Goal: Feedback & Contribution: Contribute content

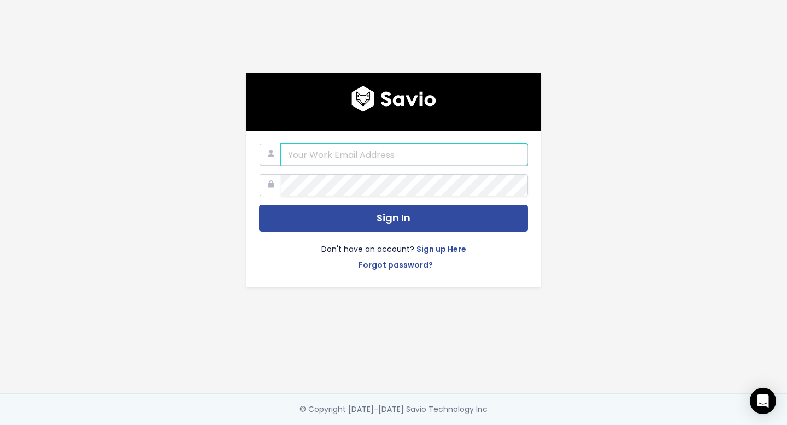
click at [398, 155] on input "email" at bounding box center [404, 155] width 247 height 22
paste input "admin@mxmifc.com"
type input "admin@mxmifc.com"
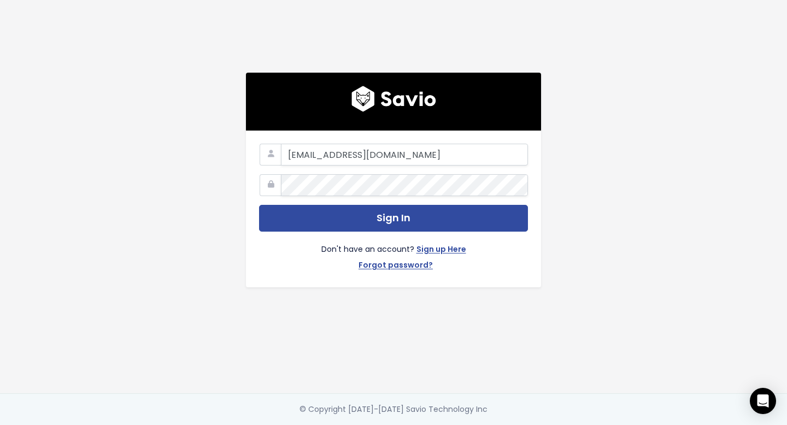
click at [369, 203] on form "admin@mxmifc.com Sign In Don't have an account? Sign up Here Forgot password?" at bounding box center [393, 209] width 269 height 131
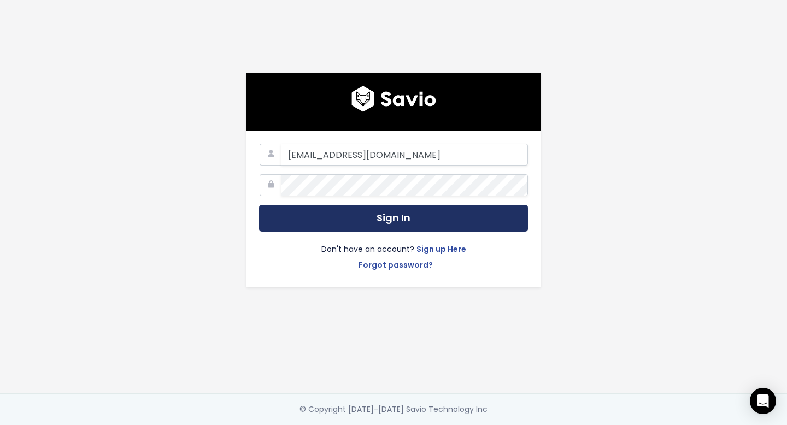
click at [373, 211] on button "Sign In" at bounding box center [393, 218] width 269 height 27
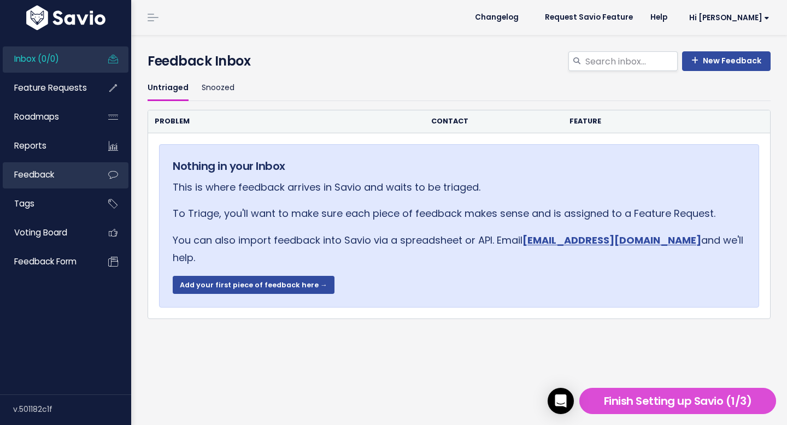
click at [74, 183] on link "Feedback" at bounding box center [47, 174] width 88 height 25
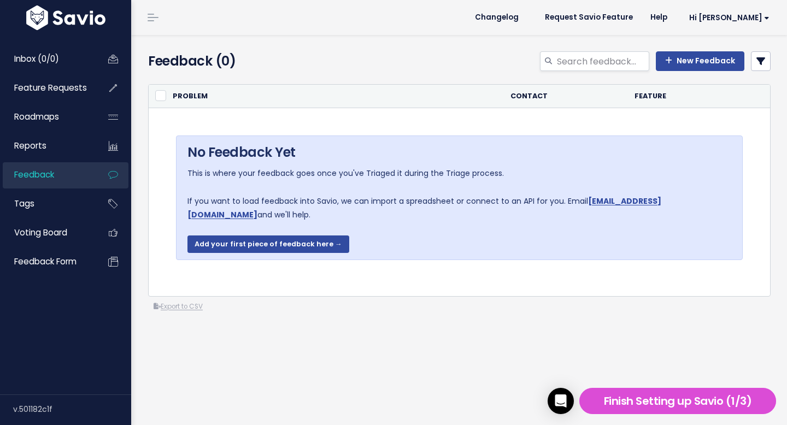
click at [476, 61] on div "New Feedback" at bounding box center [566, 63] width 426 height 24
click at [84, 89] on span "Feature Requests" at bounding box center [50, 87] width 73 height 11
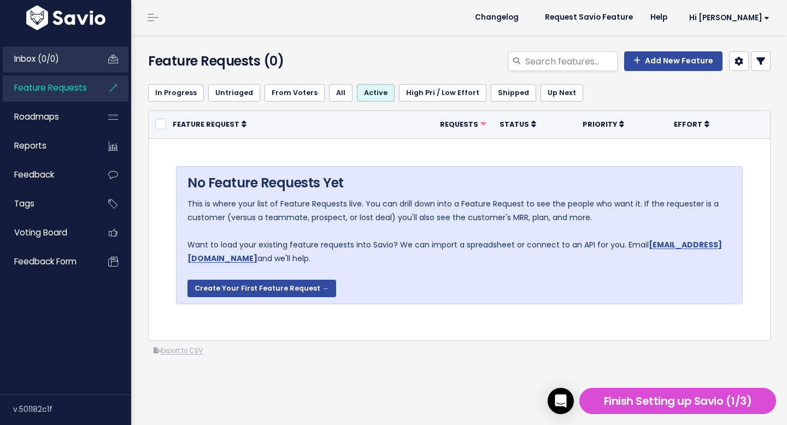
click at [76, 57] on link "Inbox (0/0)" at bounding box center [47, 58] width 88 height 25
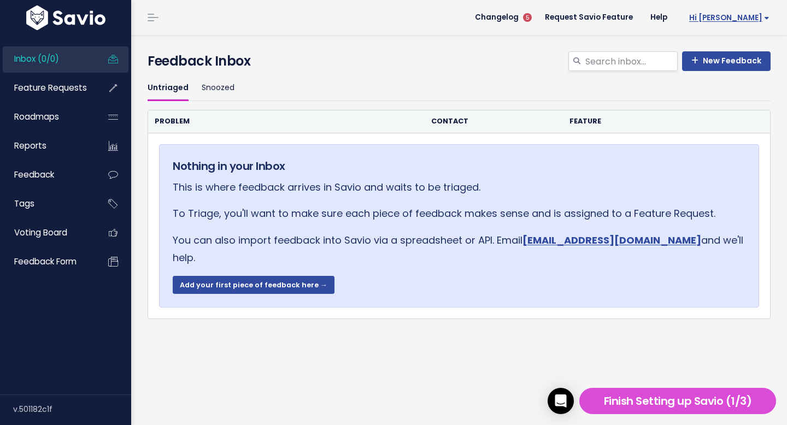
click at [726, 23] on link "Hi [PERSON_NAME]" at bounding box center [727, 17] width 102 height 17
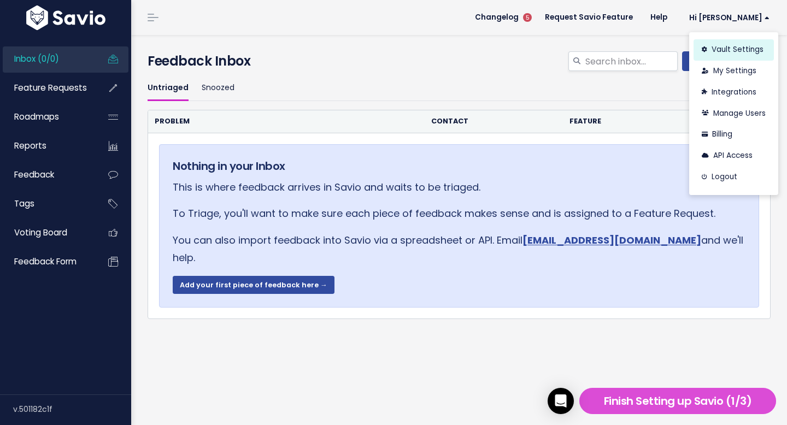
click at [735, 49] on link "Vault Settings" at bounding box center [734, 49] width 80 height 21
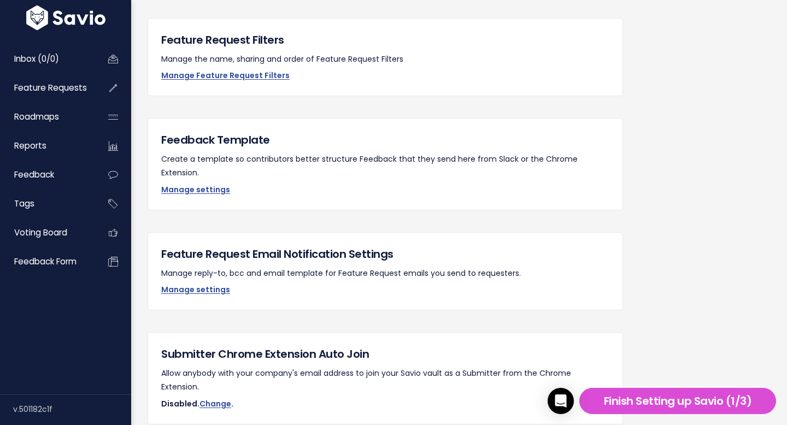
scroll to position [939, 0]
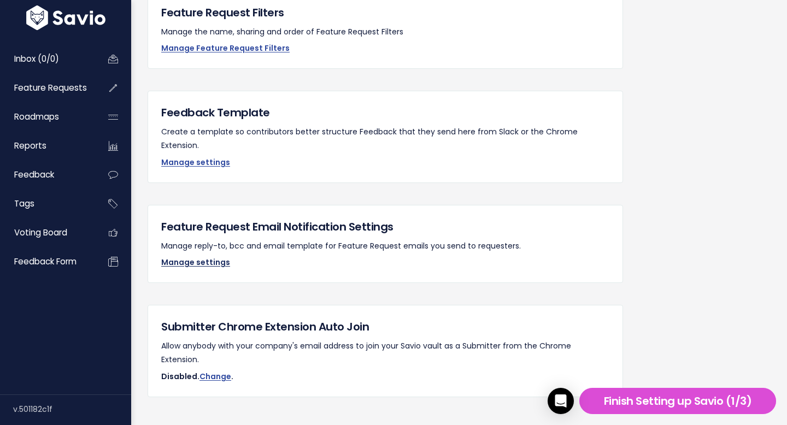
click at [212, 257] on link "Manage settings" at bounding box center [195, 262] width 69 height 11
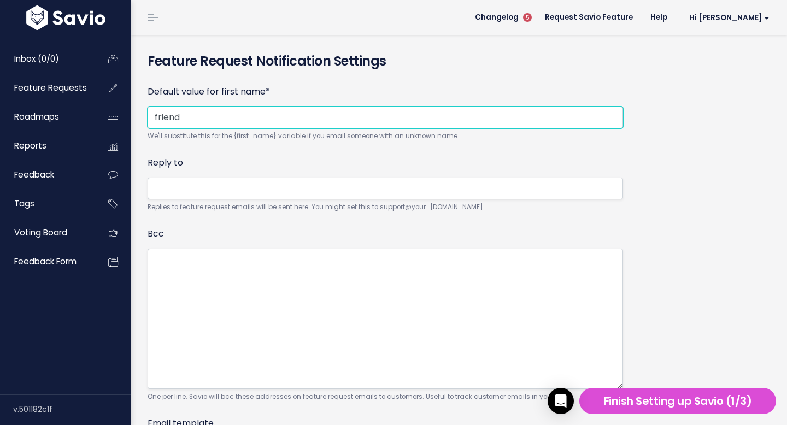
click at [241, 110] on input "friend" at bounding box center [386, 118] width 476 height 22
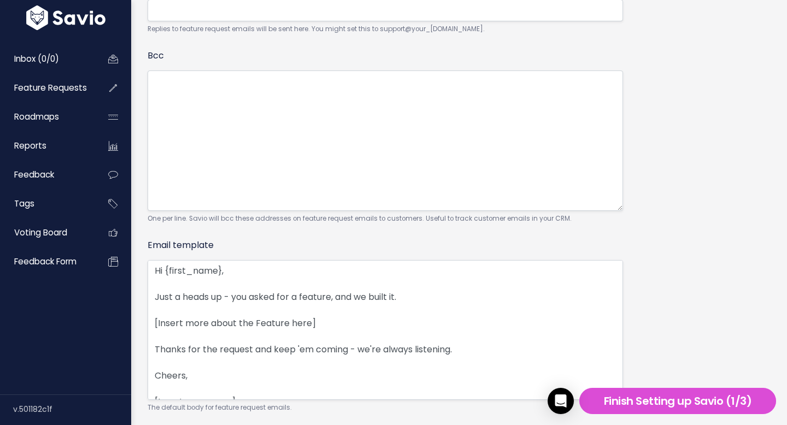
scroll to position [242, 0]
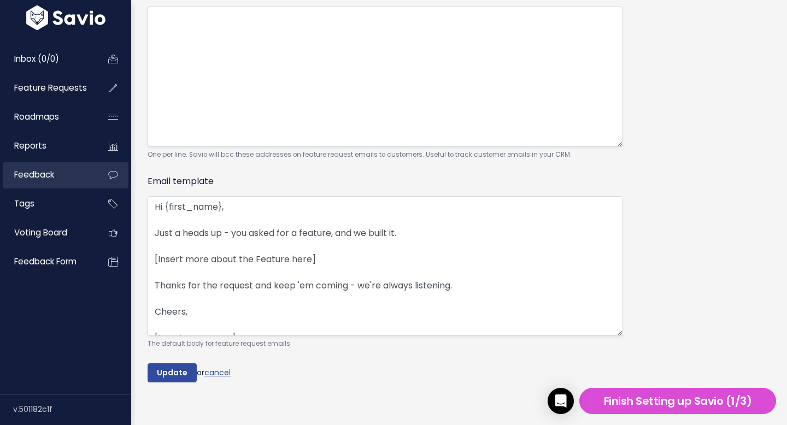
click at [66, 173] on link "Feedback" at bounding box center [47, 174] width 88 height 25
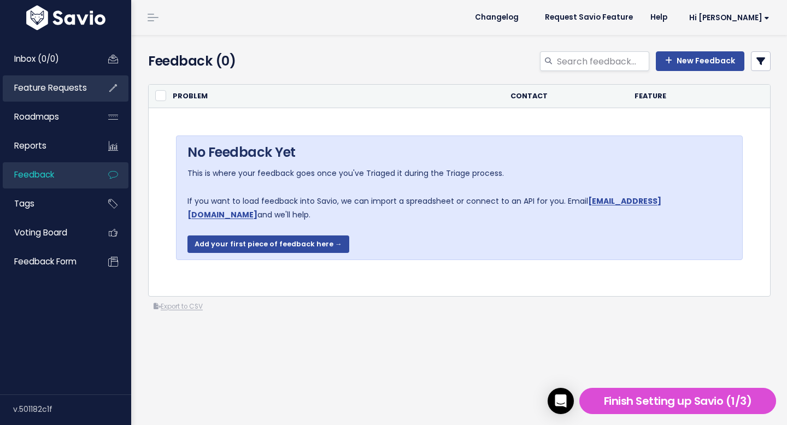
click at [83, 87] on span "Feature Requests" at bounding box center [50, 87] width 73 height 11
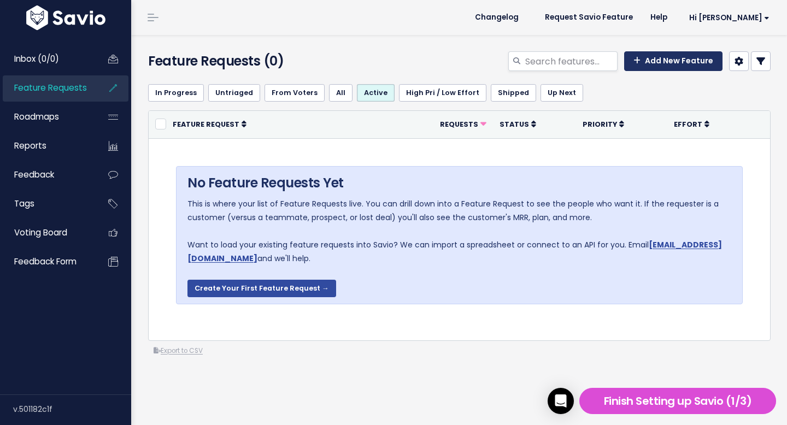
click at [682, 69] on link "Add New Feature" at bounding box center [673, 61] width 98 height 20
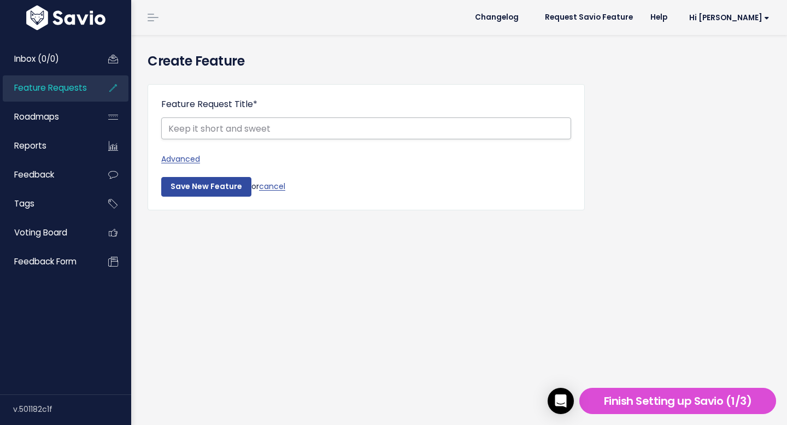
click at [261, 130] on input "Feature Request Title *" at bounding box center [366, 129] width 410 height 22
type input "sq"
click at [200, 188] on input "Save New Feature" at bounding box center [206, 187] width 90 height 20
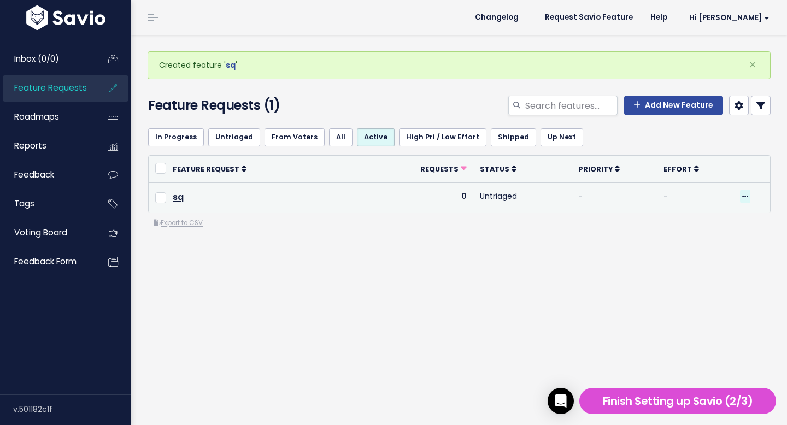
click at [744, 196] on icon at bounding box center [745, 197] width 6 height 7
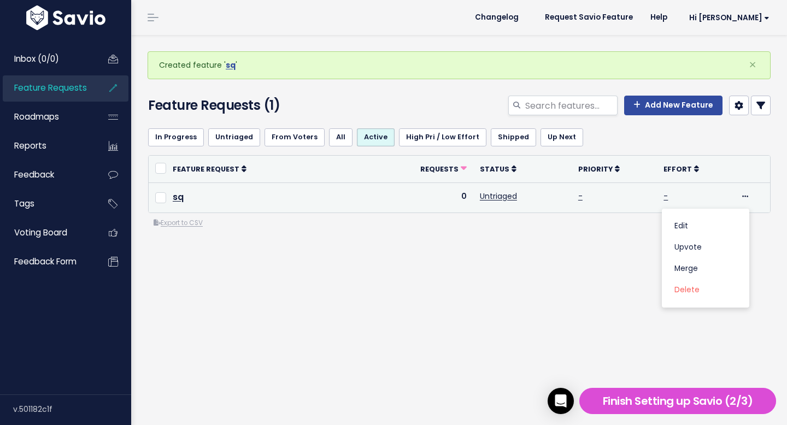
click at [416, 198] on td "0" at bounding box center [426, 198] width 93 height 30
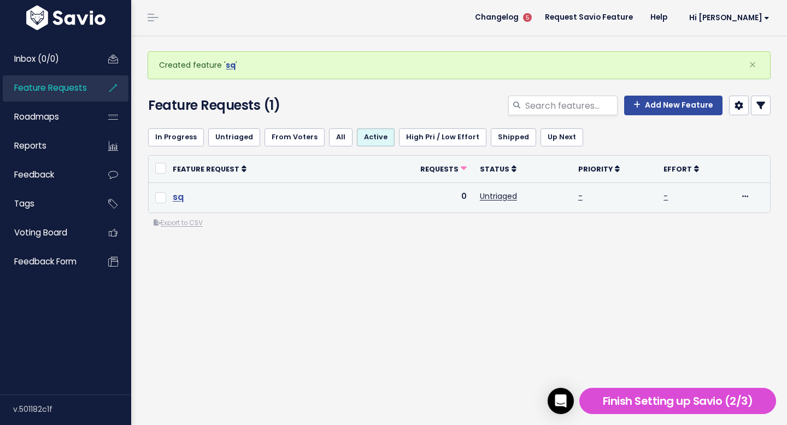
click at [177, 194] on link "sq" at bounding box center [178, 197] width 11 height 13
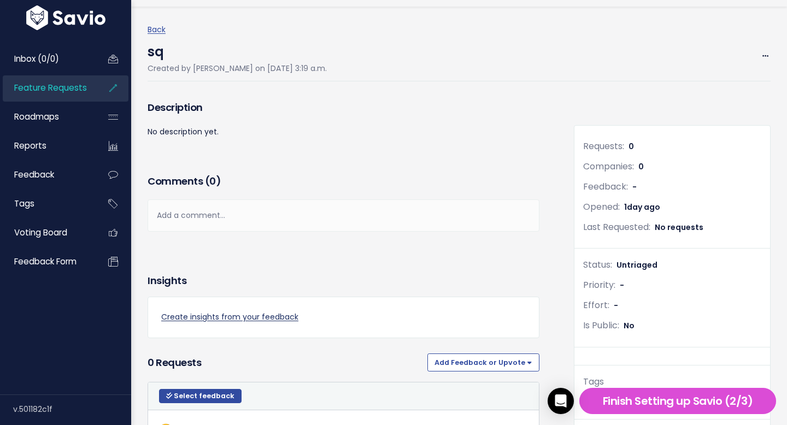
scroll to position [146, 0]
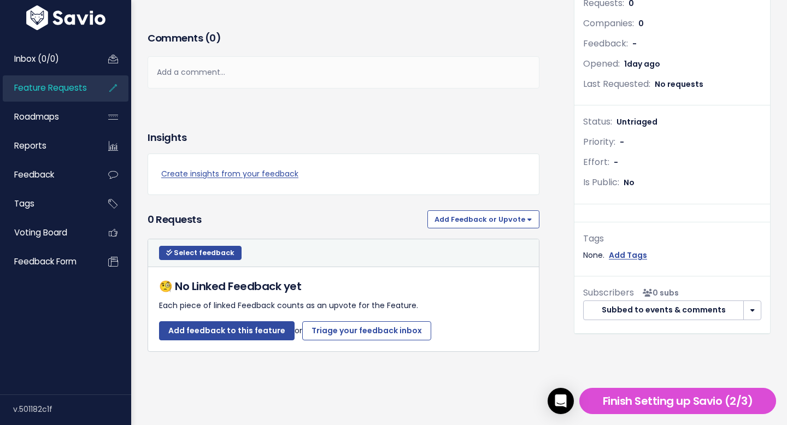
click at [759, 309] on button "button" at bounding box center [753, 311] width 18 height 20
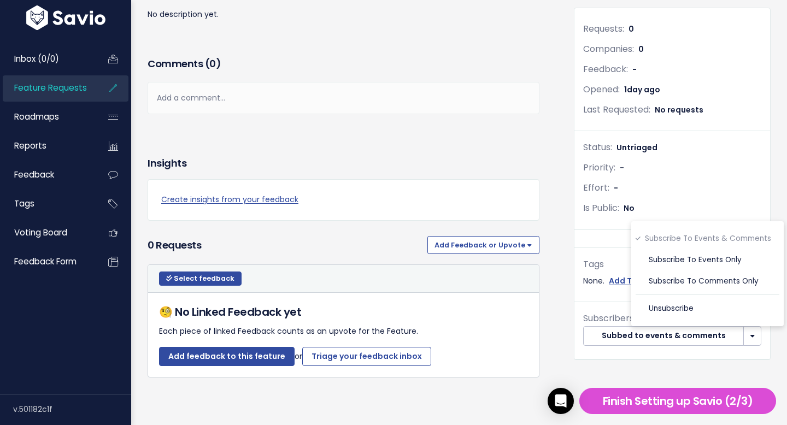
scroll to position [0, 0]
click at [699, 129] on div "Requests: 0 Companies: 0 Feedback: - Opened: 1 day ago Last Requested: No reque…" at bounding box center [673, 76] width 196 height 110
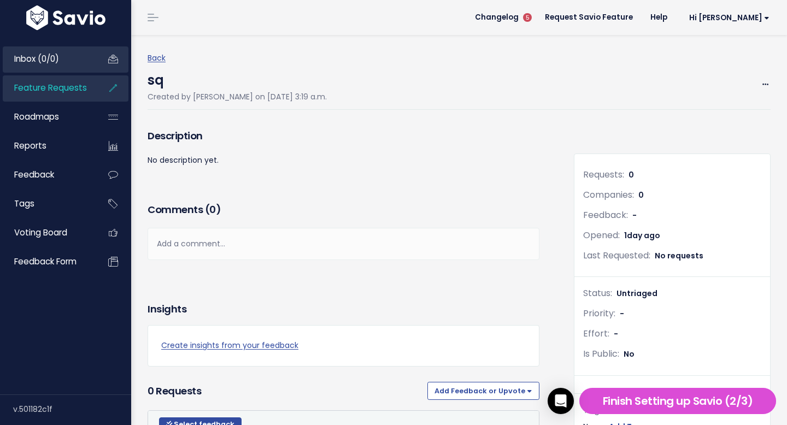
click at [68, 59] on link "Inbox (0/0)" at bounding box center [47, 58] width 88 height 25
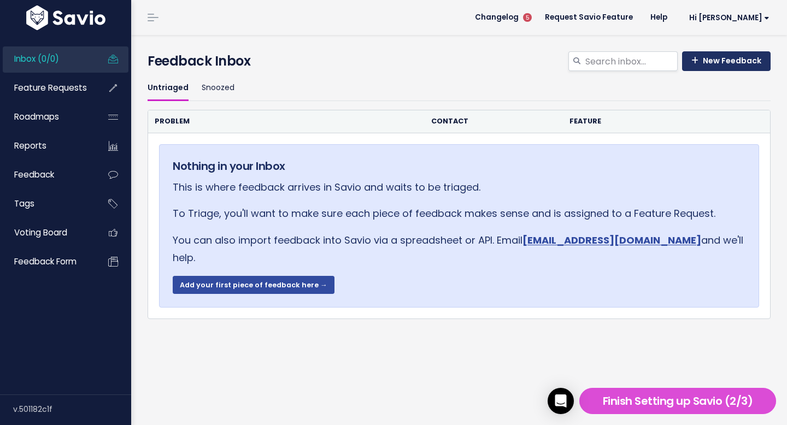
click at [729, 59] on link "New Feedback" at bounding box center [726, 61] width 89 height 20
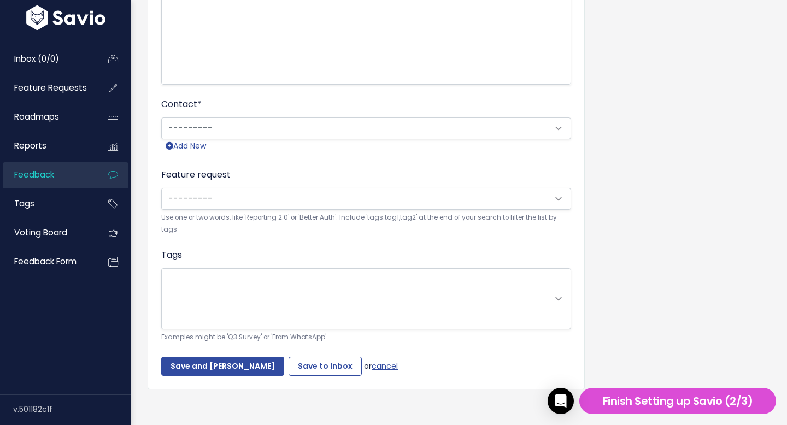
scroll to position [186, 0]
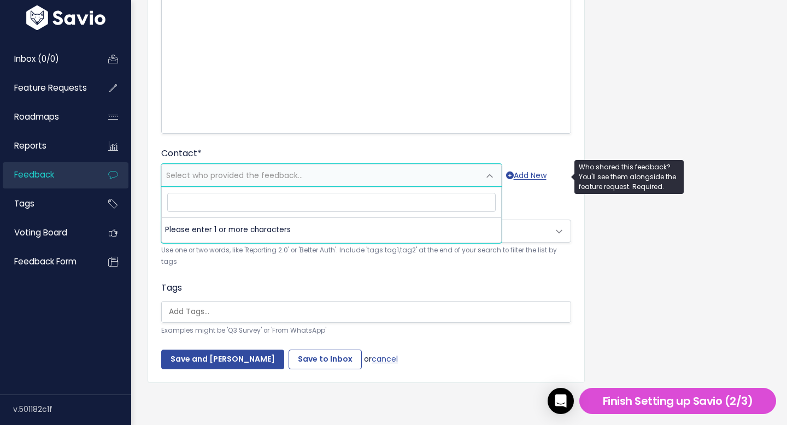
click at [231, 174] on span "Select who provided the feedback..." at bounding box center [234, 175] width 137 height 11
paste input "[EMAIL_ADDRESS][DOMAIN_NAME]"
type input "[EMAIL_ADDRESS][DOMAIN_NAME]"
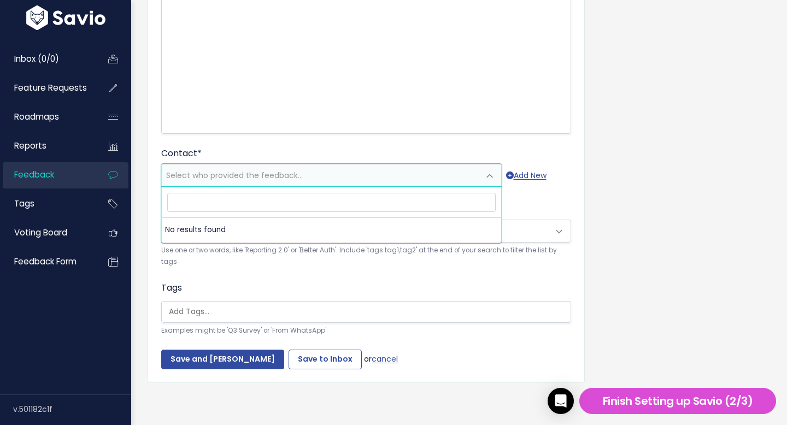
click at [385, 137] on form "Customer Problem * | | | | The problem this customer has is (include verbatim i…" at bounding box center [366, 140] width 410 height 458
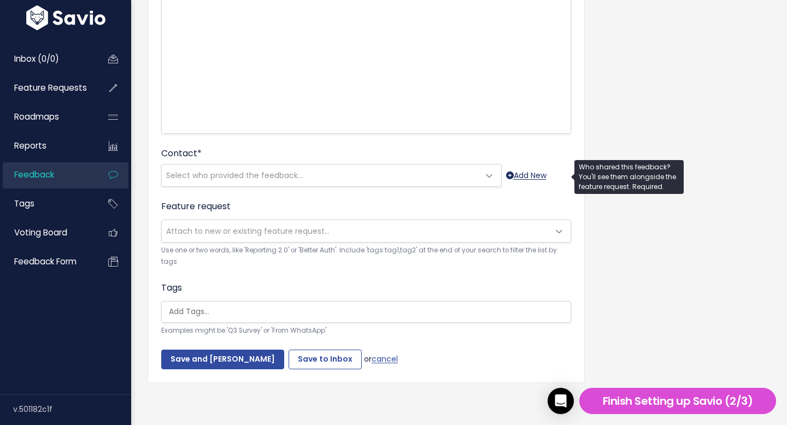
click at [543, 176] on link "Add New" at bounding box center [526, 176] width 40 height 14
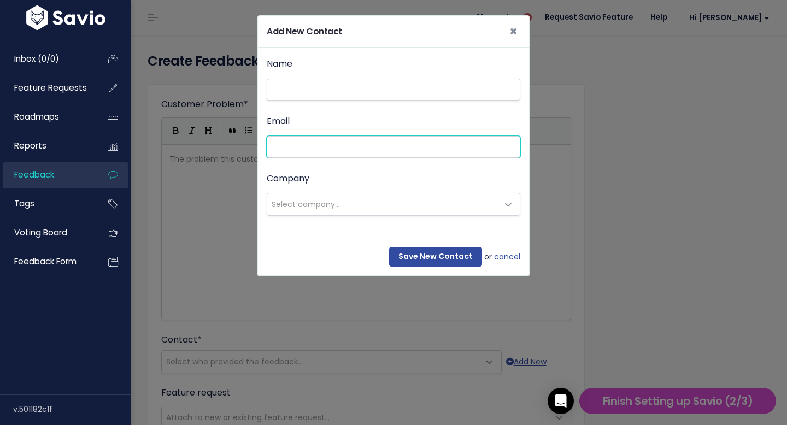
click at [319, 149] on input "Email" at bounding box center [394, 147] width 254 height 22
paste input "amaydlragek@gmail.com"
type input "amaydlragek@gmail.com"
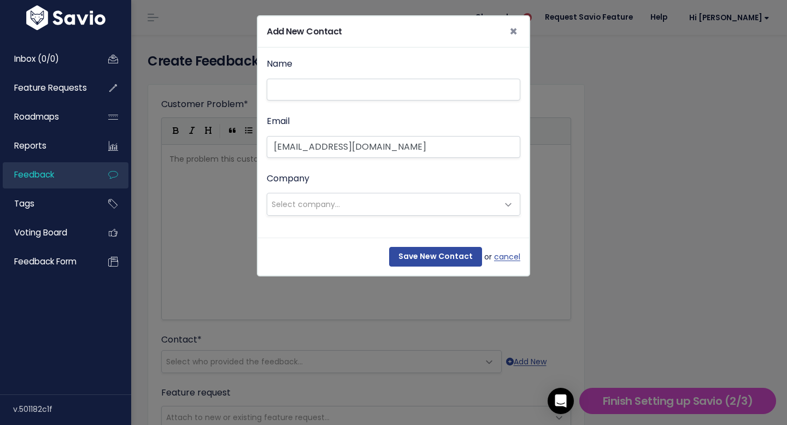
click at [319, 219] on div "Name Email amaydlragek@gmail.com Company --------- Select company..." at bounding box center [393, 143] width 271 height 190
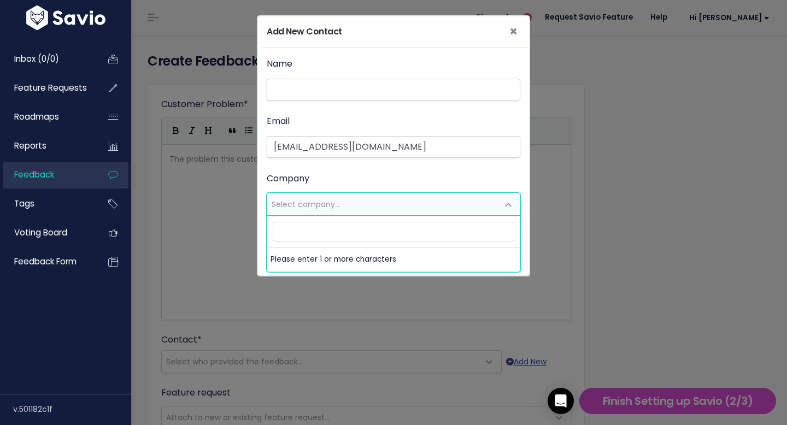
click at [309, 208] on span "Select company..." at bounding box center [306, 204] width 68 height 11
click at [364, 160] on div "Name Email amaydlragek@gmail.com Company --------- Select company..." at bounding box center [394, 136] width 254 height 160
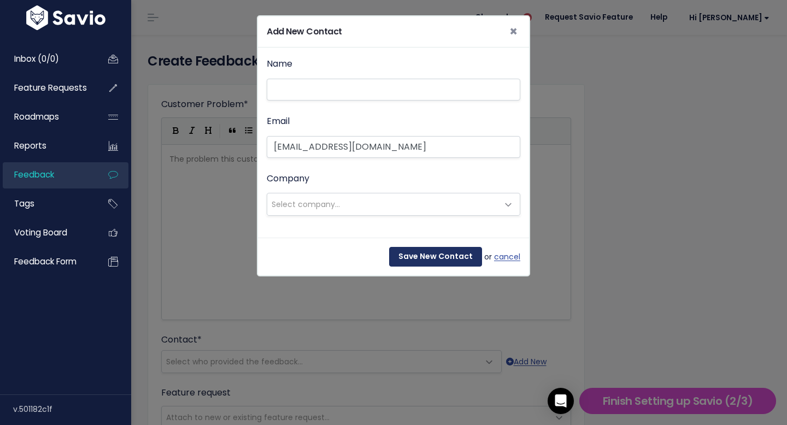
click at [452, 263] on input "Save New Contact" at bounding box center [435, 257] width 93 height 20
select select "93881203"
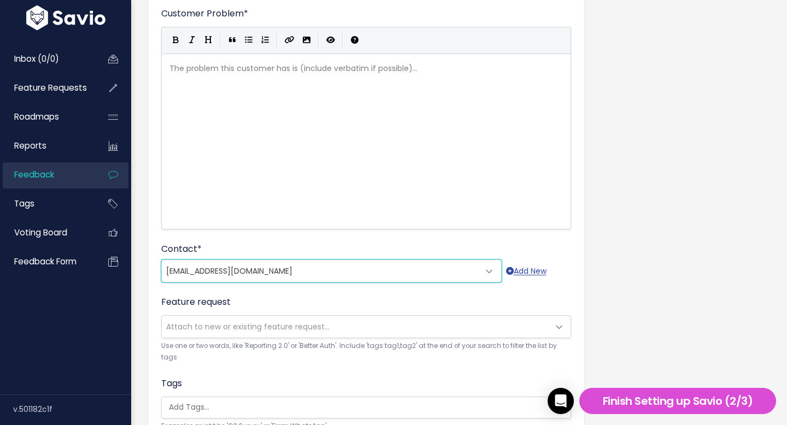
scroll to position [142, 0]
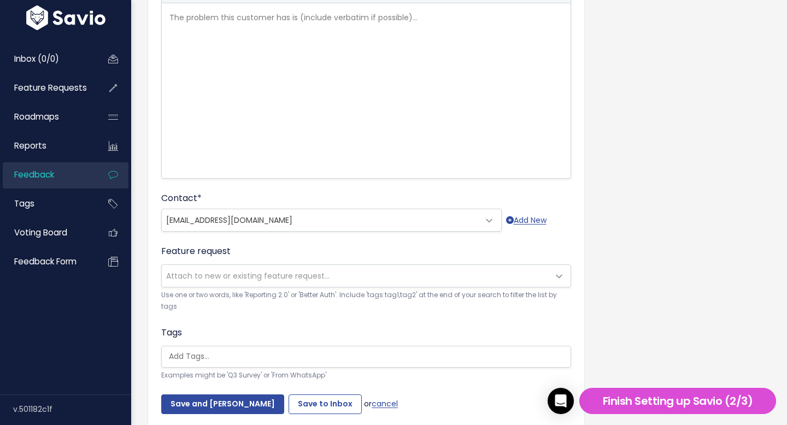
click at [243, 273] on span "Attach to new or existing feature request..." at bounding box center [247, 276] width 163 height 11
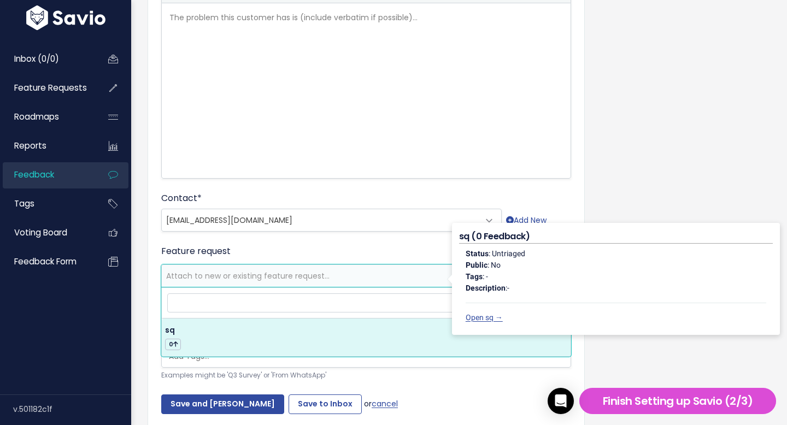
select select "64903"
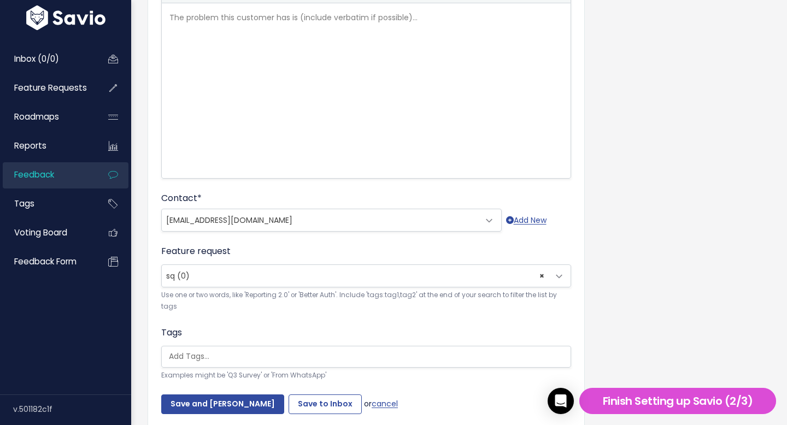
click at [262, 354] on input "search" at bounding box center [369, 356] width 409 height 11
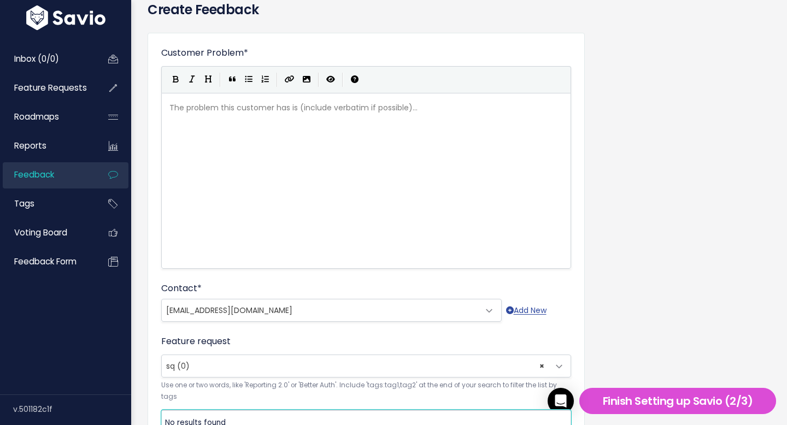
scroll to position [44, 0]
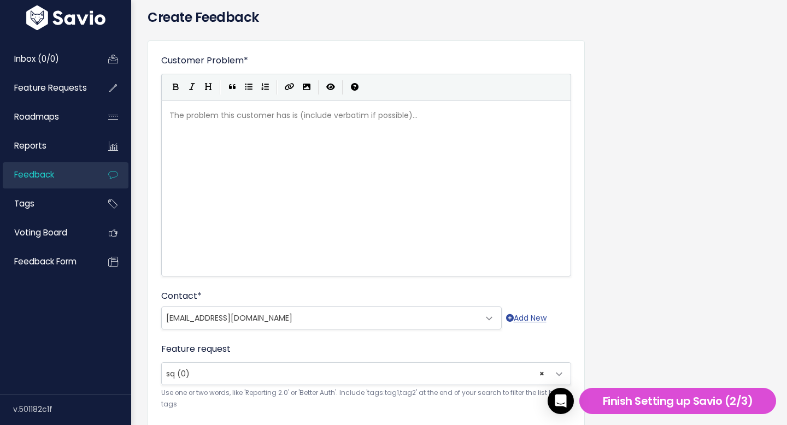
click at [284, 169] on div "The problem this customer has is (include verbatim if possible)... xxxxxxxxxx ​" at bounding box center [379, 202] width 425 height 191
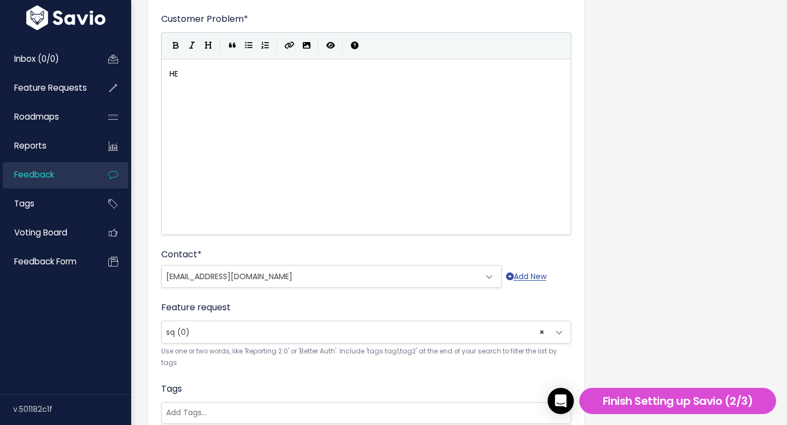
scroll to position [186, 0]
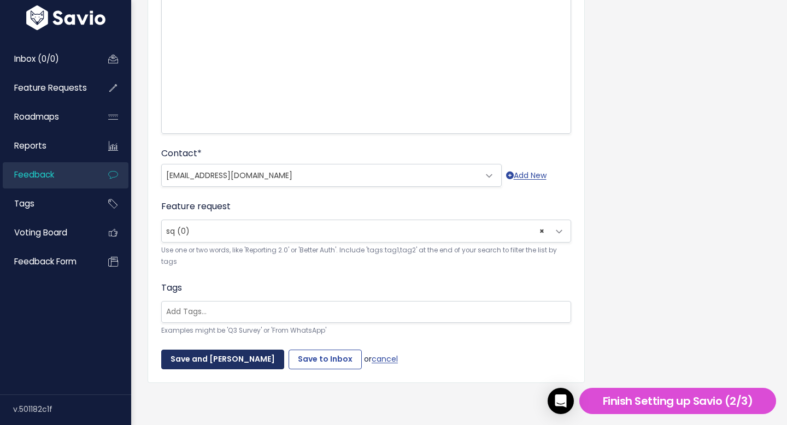
type textarea "HE"
click at [235, 365] on input "Save and Mark Triaged" at bounding box center [222, 360] width 123 height 20
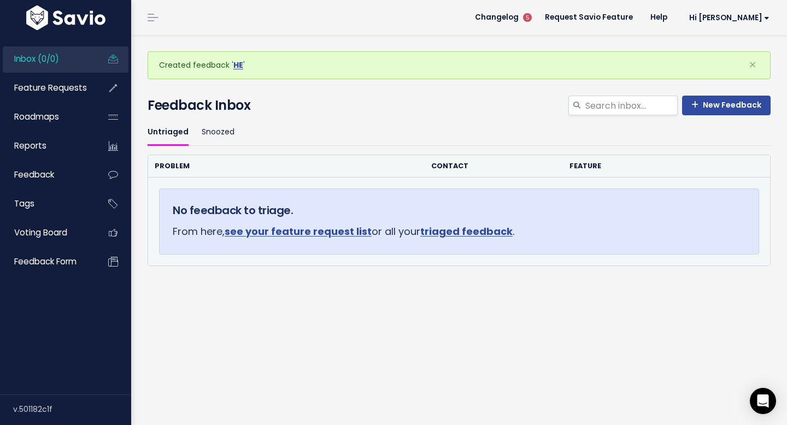
click at [465, 233] on link "triaged feedback" at bounding box center [466, 232] width 92 height 14
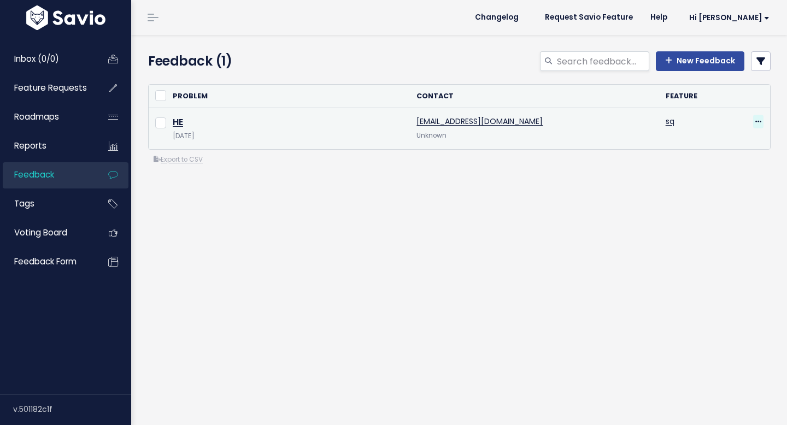
click at [757, 123] on icon at bounding box center [759, 122] width 6 height 7
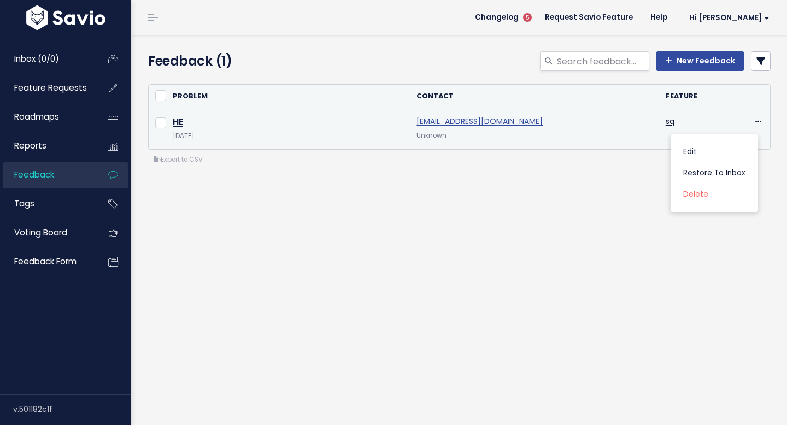
click at [489, 122] on link "[EMAIL_ADDRESS][DOMAIN_NAME]" at bounding box center [480, 121] width 126 height 11
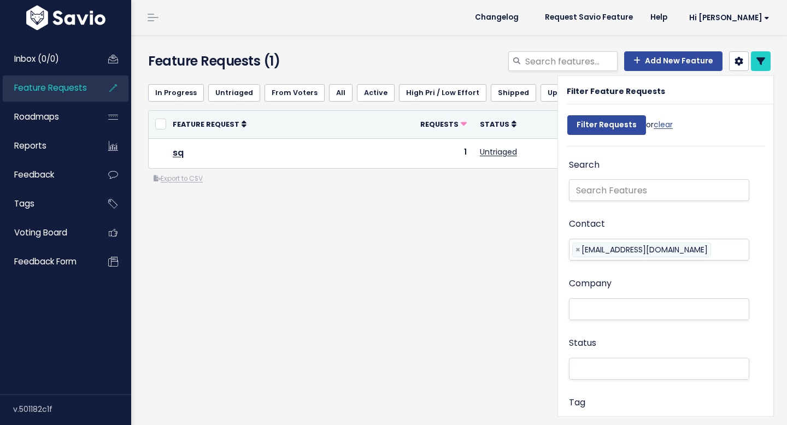
select select
click at [478, 254] on div "In Progress Untriaged From Voters All Active High Pri / Low Effort Shipped Up N…" at bounding box center [459, 173] width 639 height 197
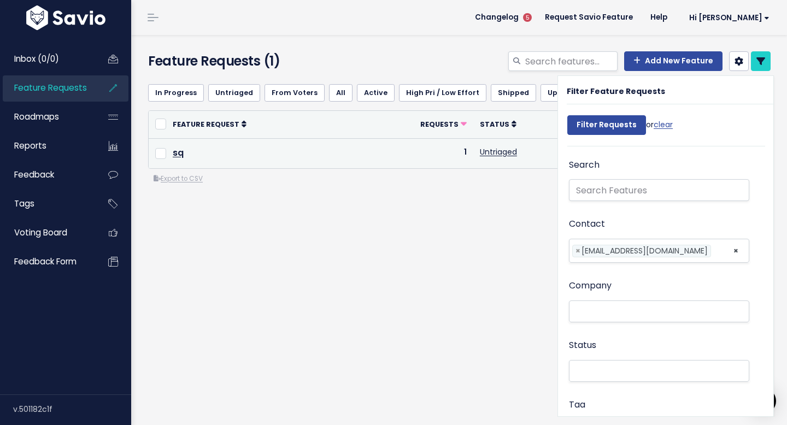
click at [419, 143] on td "1" at bounding box center [426, 153] width 93 height 30
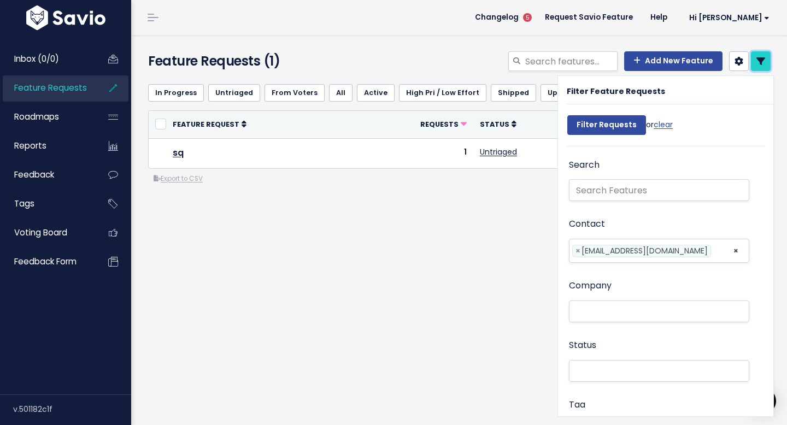
click at [757, 59] on icon at bounding box center [761, 61] width 9 height 9
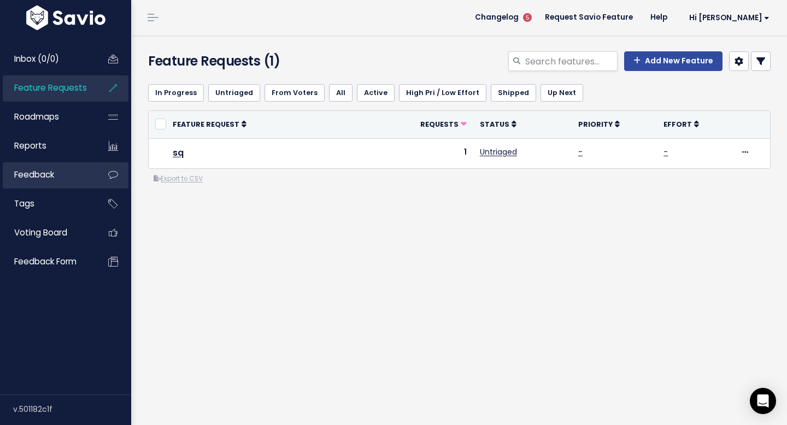
click at [61, 164] on link "Feedback" at bounding box center [47, 174] width 88 height 25
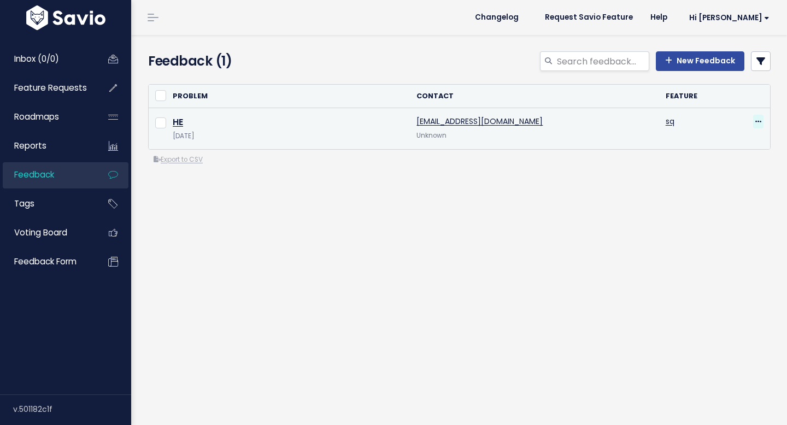
click at [758, 120] on icon at bounding box center [759, 122] width 6 height 7
click at [732, 172] on link "Restore to Inbox" at bounding box center [714, 173] width 79 height 21
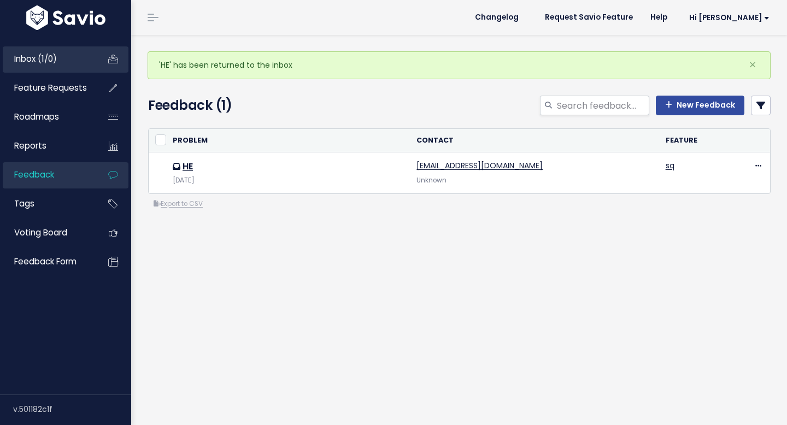
click at [60, 56] on link "Inbox (1/0)" at bounding box center [47, 58] width 88 height 25
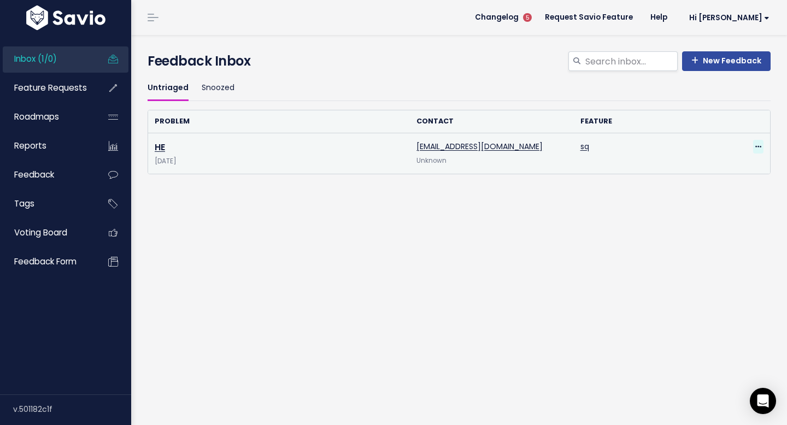
click at [758, 147] on icon at bounding box center [759, 147] width 6 height 7
click at [710, 172] on link "Edit" at bounding box center [714, 177] width 79 height 21
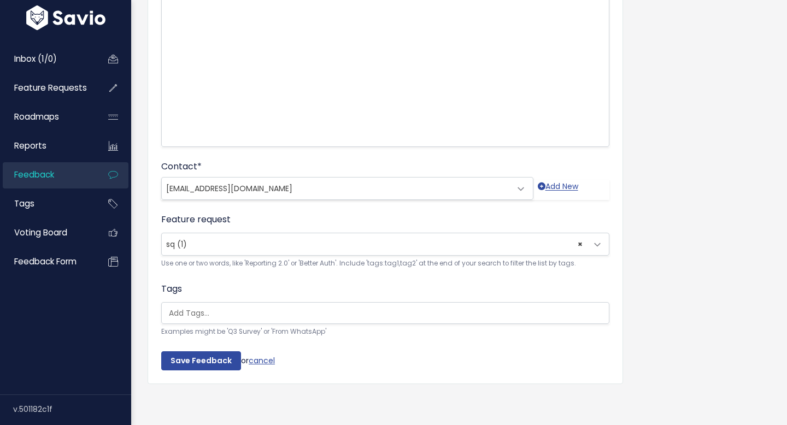
scroll to position [175, 0]
click at [268, 361] on link "cancel" at bounding box center [262, 358] width 26 height 11
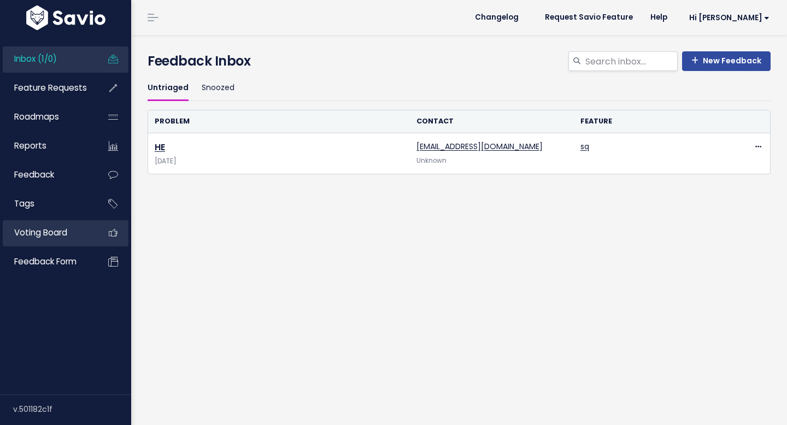
click at [64, 231] on span "Voting Board" at bounding box center [40, 232] width 53 height 11
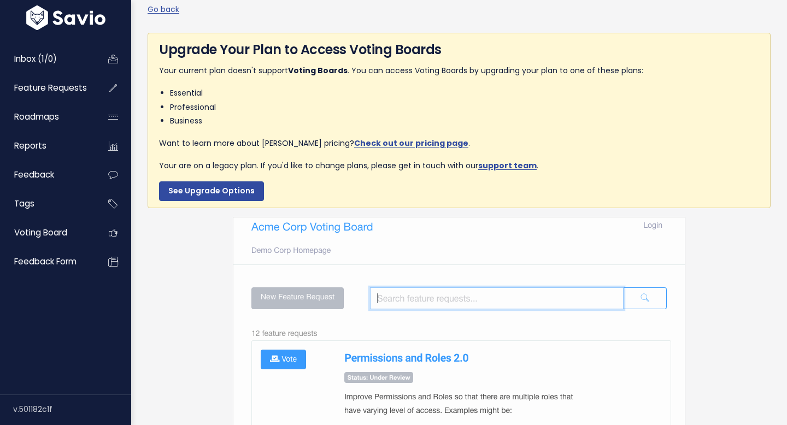
scroll to position [259, 0]
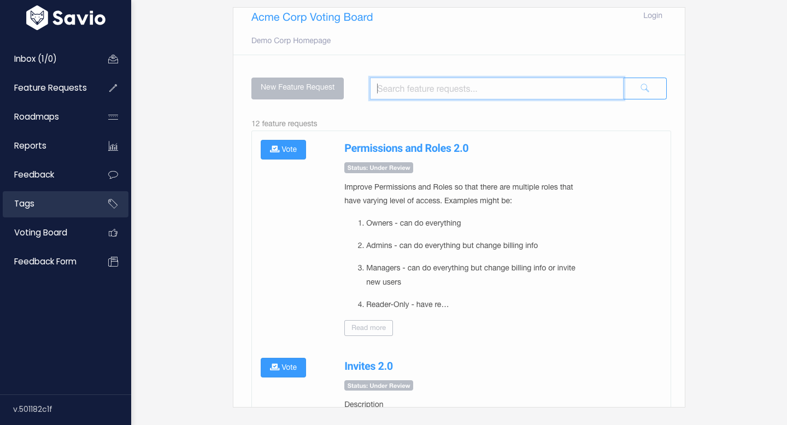
click at [40, 211] on link "Tags" at bounding box center [47, 203] width 88 height 25
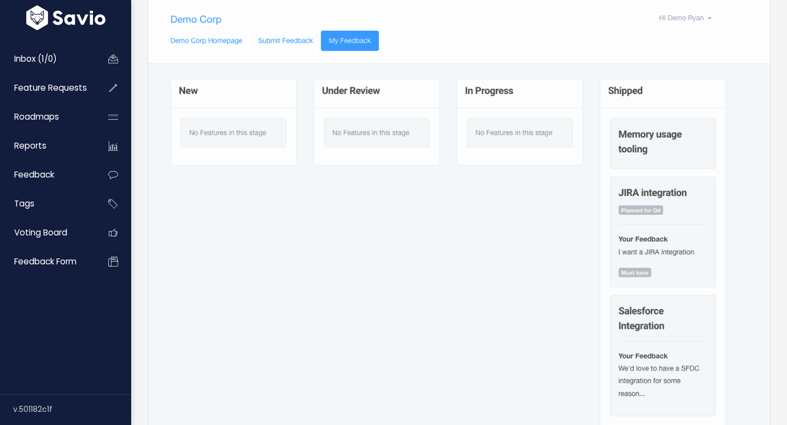
scroll to position [272, 0]
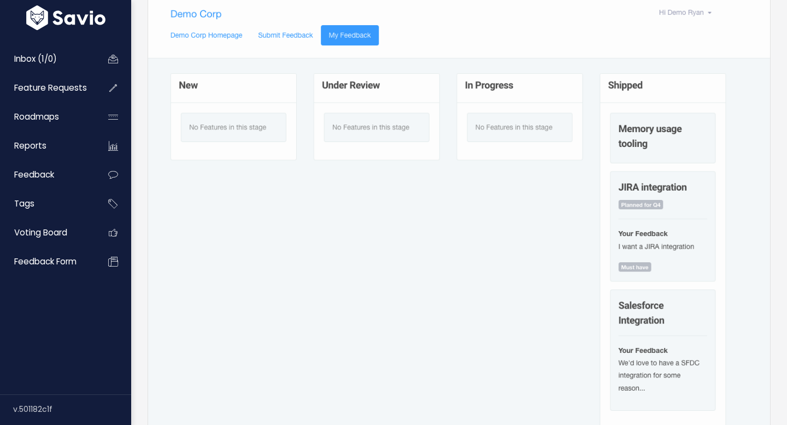
click at [218, 115] on img at bounding box center [459, 218] width 623 height 450
click at [341, 28] on img at bounding box center [459, 218] width 623 height 450
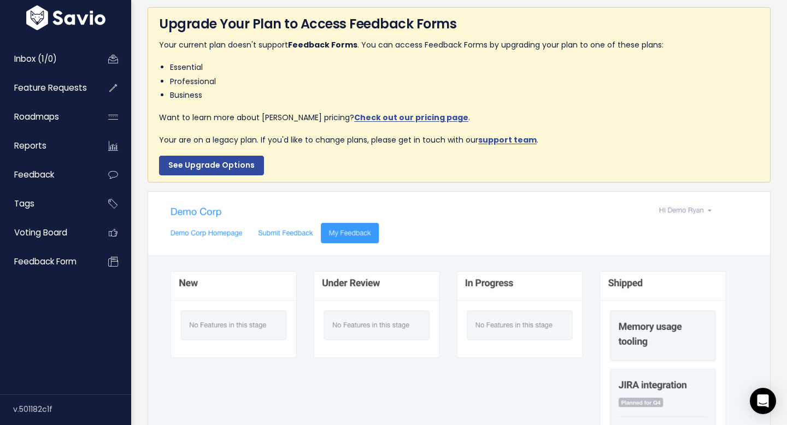
scroll to position [0, 0]
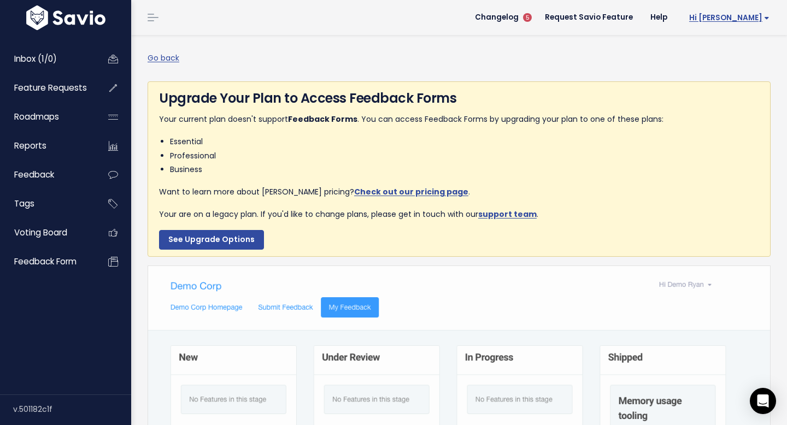
click at [750, 21] on span "Hi [PERSON_NAME]" at bounding box center [729, 18] width 80 height 8
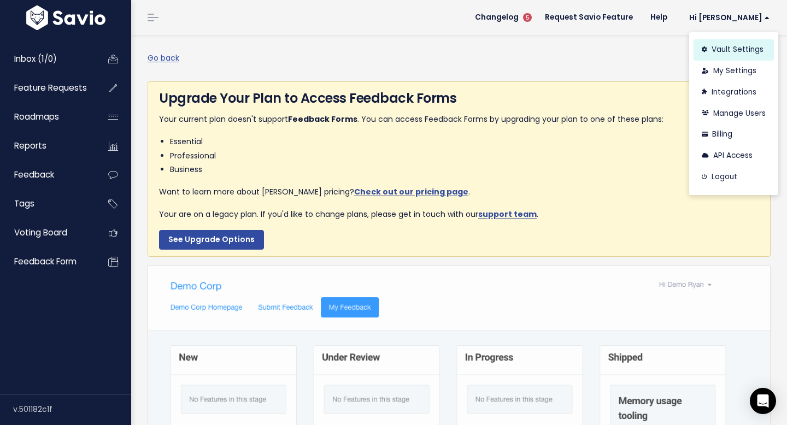
click at [723, 52] on link "Vault Settings" at bounding box center [734, 49] width 80 height 21
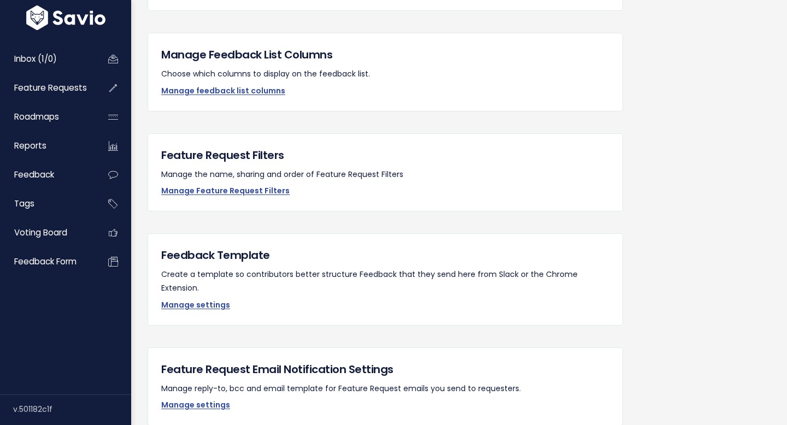
scroll to position [939, 0]
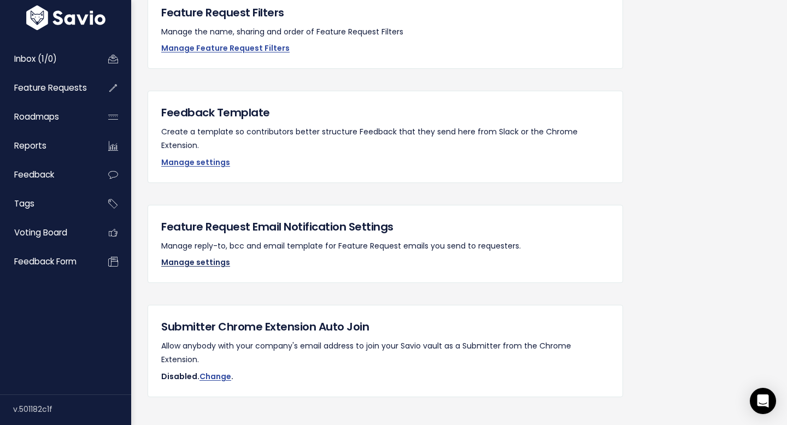
click at [210, 257] on link "Manage settings" at bounding box center [195, 262] width 69 height 11
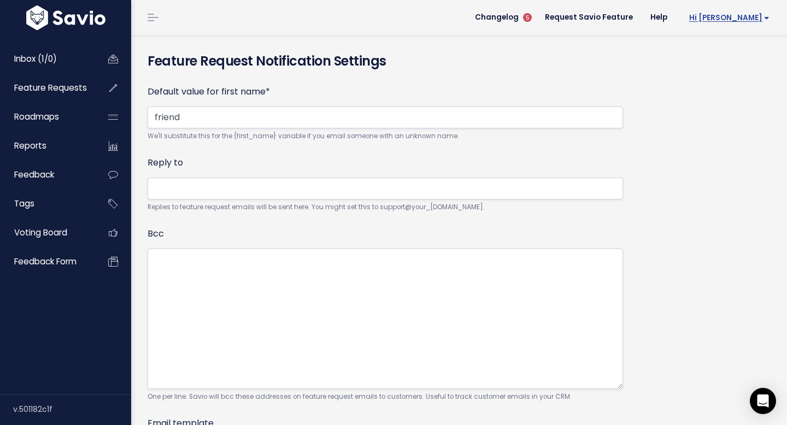
click at [755, 17] on span "Hi [PERSON_NAME]" at bounding box center [729, 18] width 80 height 8
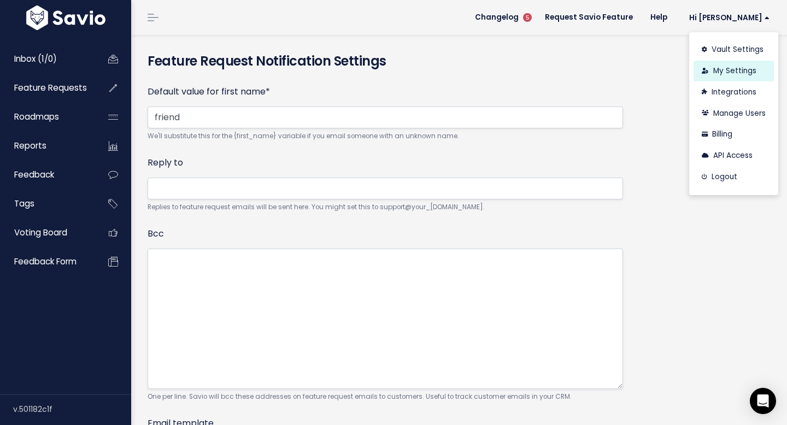
click at [729, 70] on link "My Settings" at bounding box center [734, 71] width 80 height 21
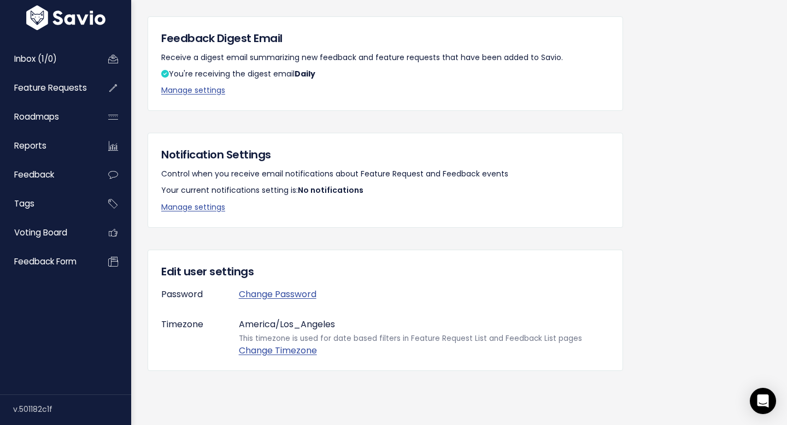
scroll to position [206, 0]
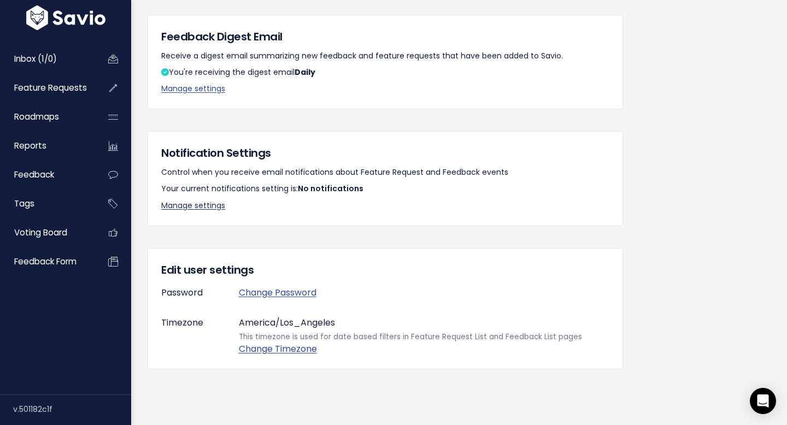
click at [207, 208] on link "Manage settings" at bounding box center [193, 205] width 64 height 11
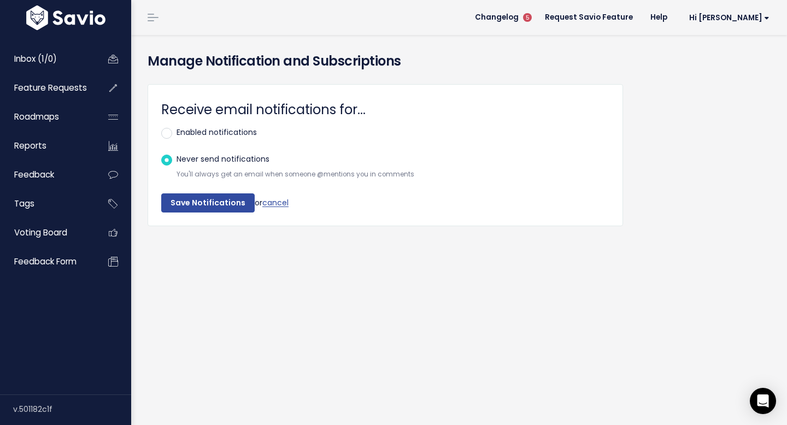
click at [230, 132] on label "Enabled notifications" at bounding box center [217, 133] width 80 height 14
click at [184, 132] on input "Enabled notifications" at bounding box center [180, 129] width 7 height 7
radio input "true"
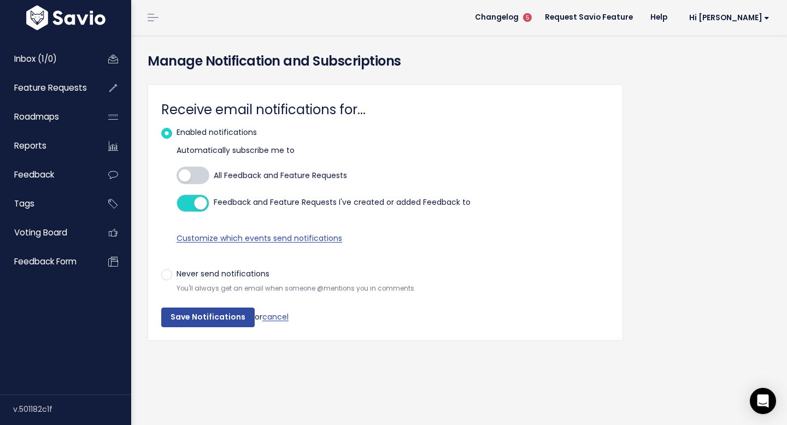
click at [204, 171] on div at bounding box center [193, 175] width 33 height 17
click at [177, 176] on input "All Feedback and Feature Requests" at bounding box center [177, 176] width 0 height 0
click at [262, 238] on span "Customize which events send notifications" at bounding box center [260, 238] width 166 height 11
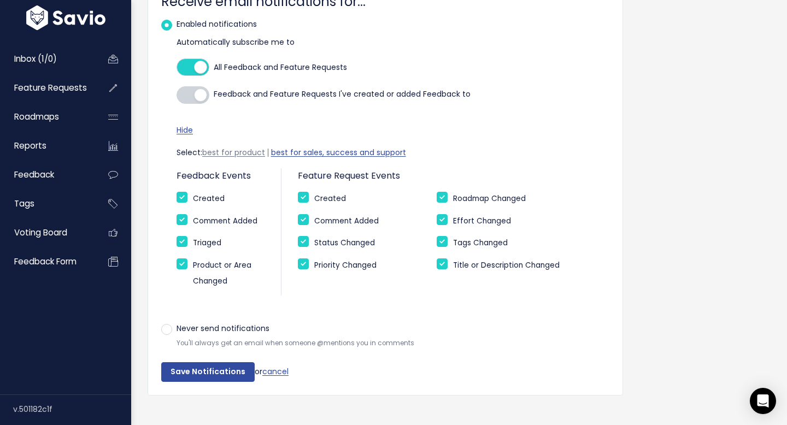
scroll to position [121, 0]
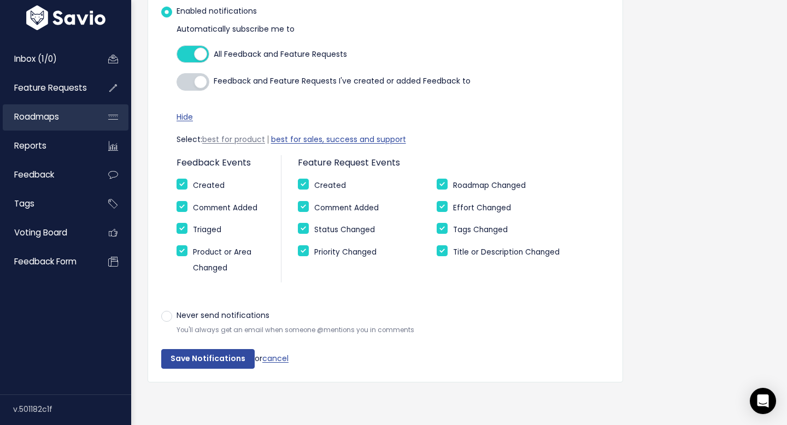
click at [50, 115] on span "Roadmaps" at bounding box center [36, 116] width 45 height 11
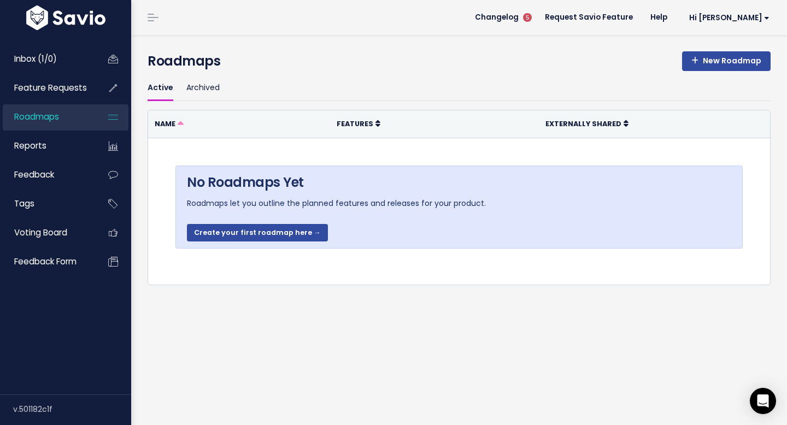
click at [157, 16] on link at bounding box center [152, 18] width 17 height 10
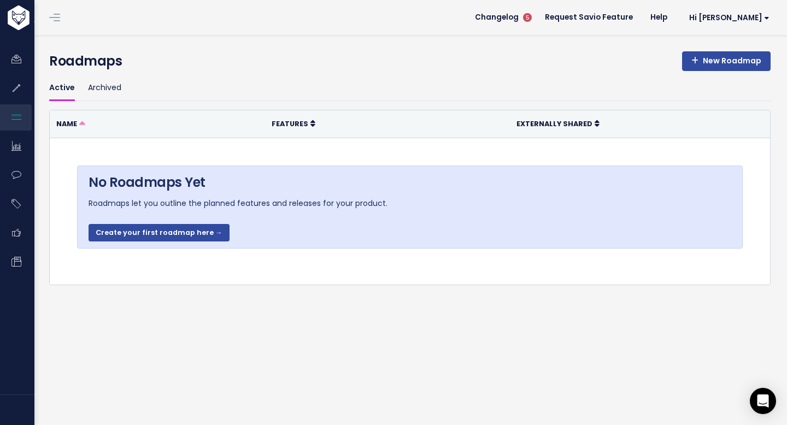
click at [52, 15] on link at bounding box center [54, 18] width 17 height 10
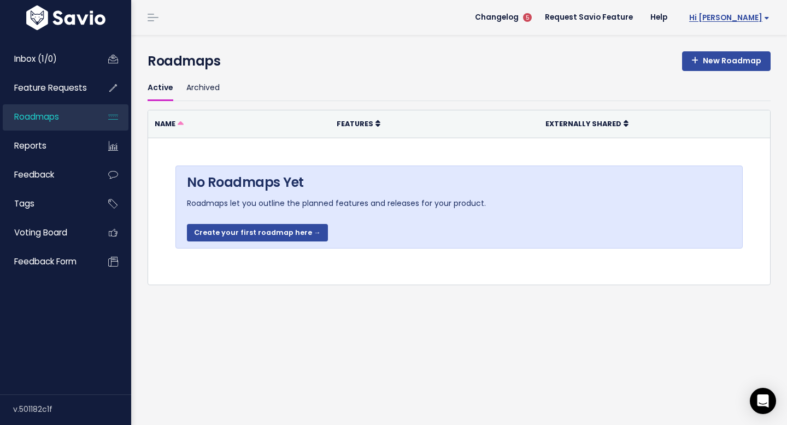
click at [763, 16] on span "Hi [PERSON_NAME]" at bounding box center [729, 18] width 80 height 8
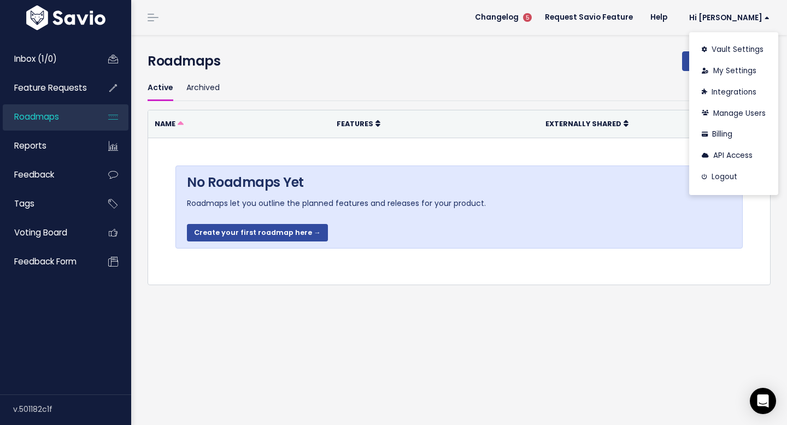
click at [618, 33] on header "Changelog 5 Request Savio Feature Help Hi Dwight Vault Settings My Settings Int…" at bounding box center [459, 17] width 656 height 35
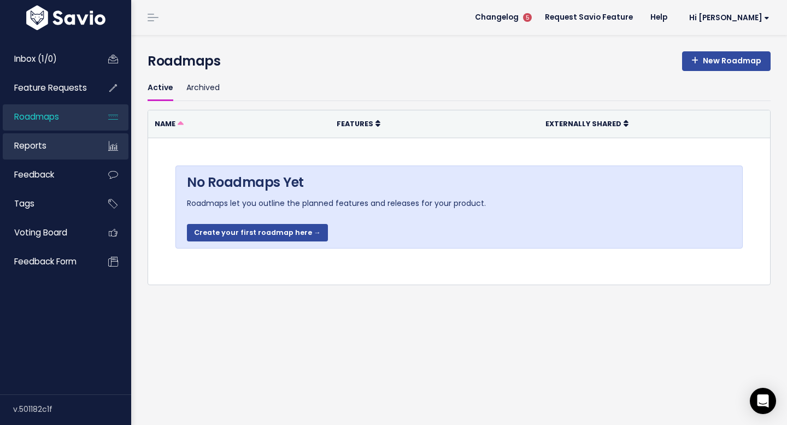
click at [75, 147] on link "Reports" at bounding box center [47, 145] width 88 height 25
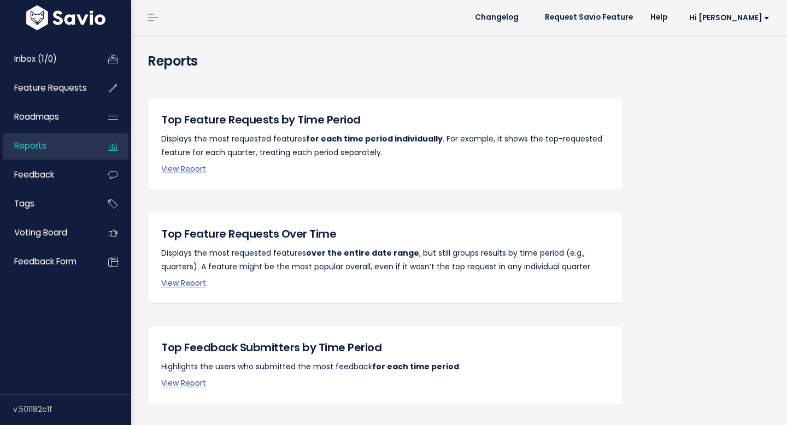
click at [73, 88] on span "Feature Requests" at bounding box center [50, 87] width 73 height 11
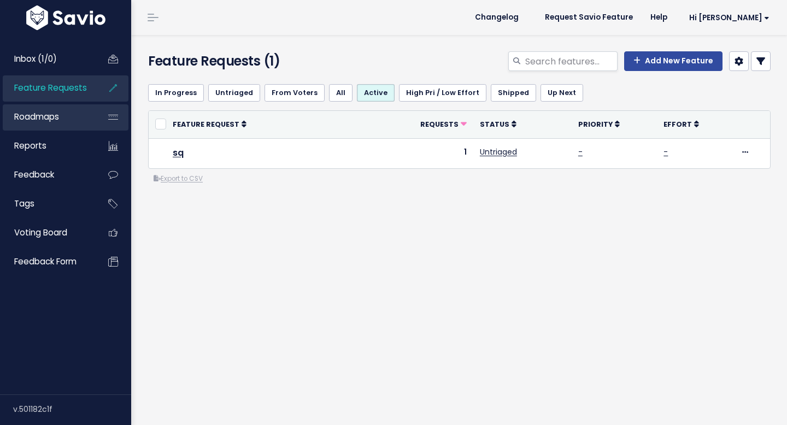
click at [76, 115] on link "Roadmaps" at bounding box center [47, 116] width 88 height 25
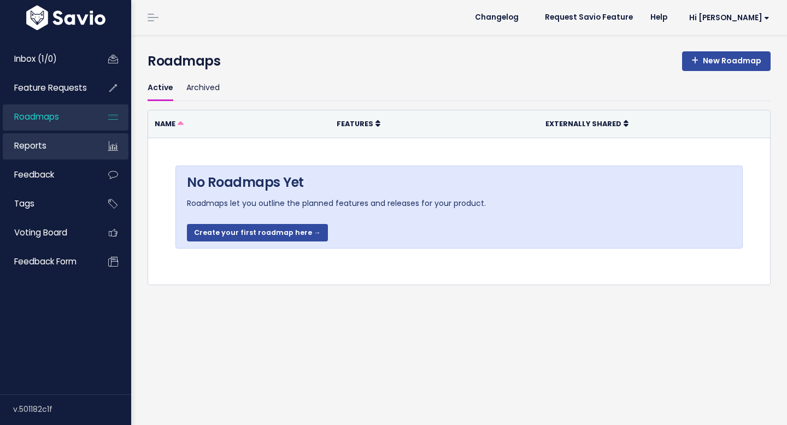
click at [81, 149] on link "Reports" at bounding box center [47, 145] width 88 height 25
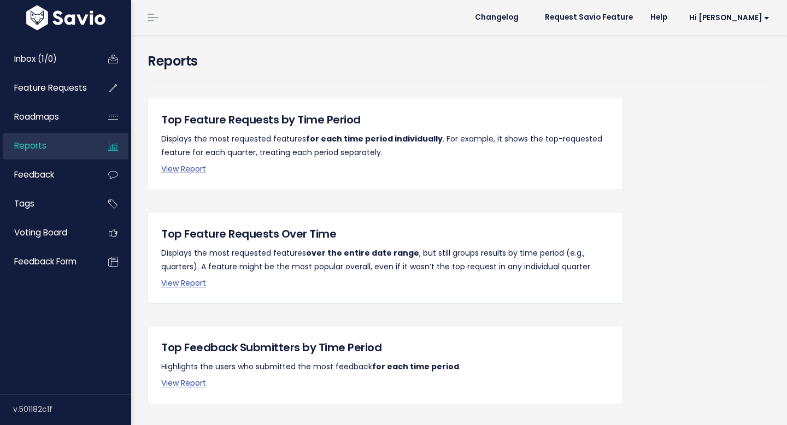
scroll to position [34, 0]
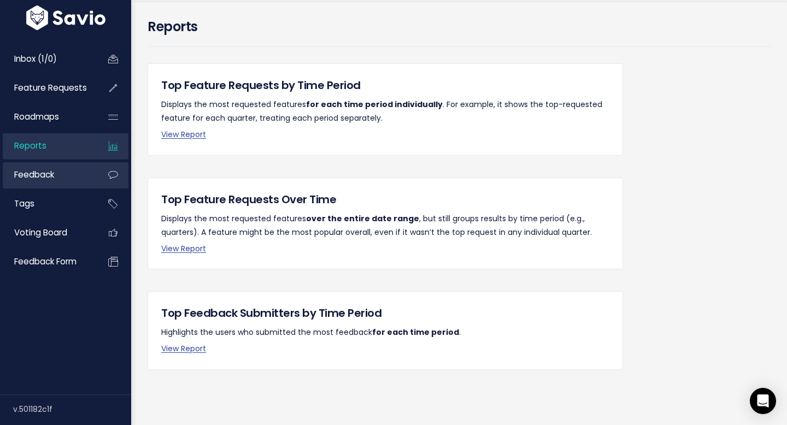
click at [87, 177] on link "Feedback" at bounding box center [47, 174] width 88 height 25
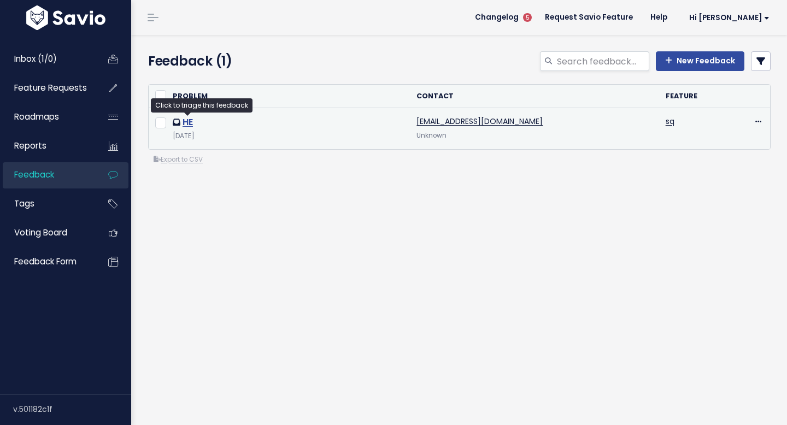
click at [184, 122] on link "HE" at bounding box center [188, 122] width 10 height 13
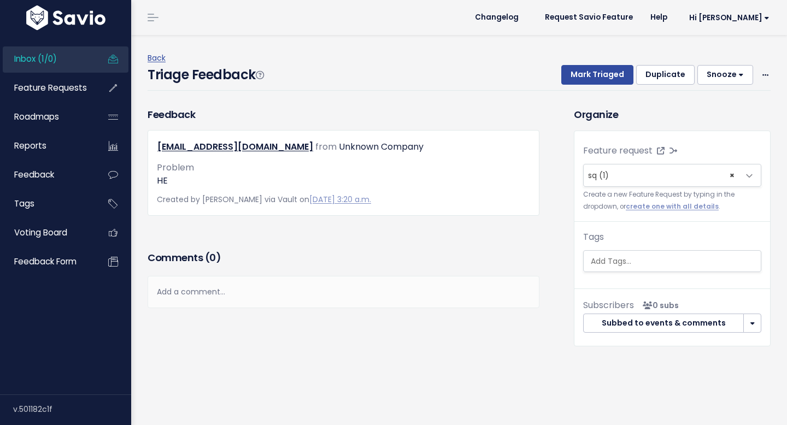
click at [314, 293] on div "Add a comment..." at bounding box center [344, 292] width 392 height 32
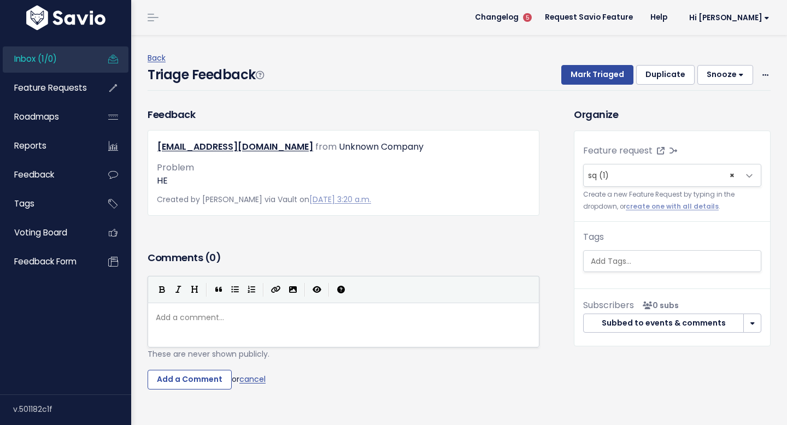
scroll to position [4, 8]
type textarea "HE"
click at [192, 375] on input "Add a Comment" at bounding box center [190, 380] width 84 height 20
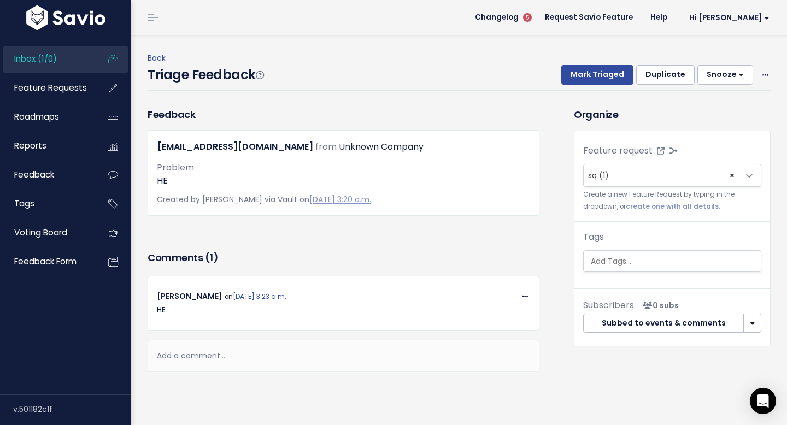
scroll to position [19, 0]
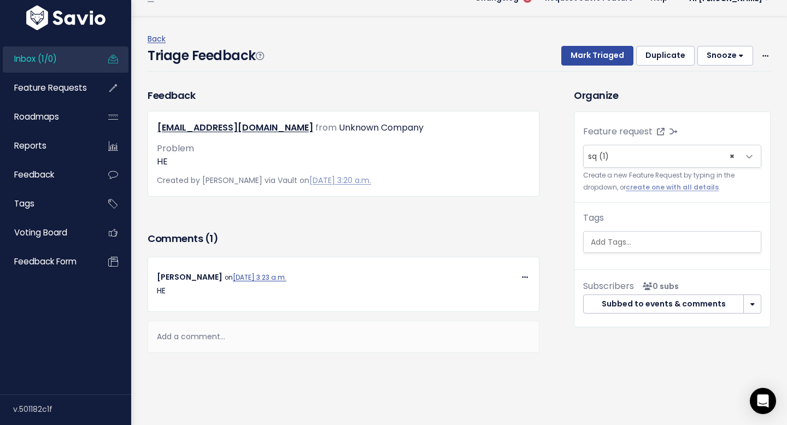
click at [401, 75] on div "Back Triage Feedback Mark Triaged Duplicate [GEOGRAPHIC_DATA] 1 day 3 days 7 da…" at bounding box center [464, 52] width 632 height 72
click at [658, 132] on icon at bounding box center [661, 132] width 8 height 8
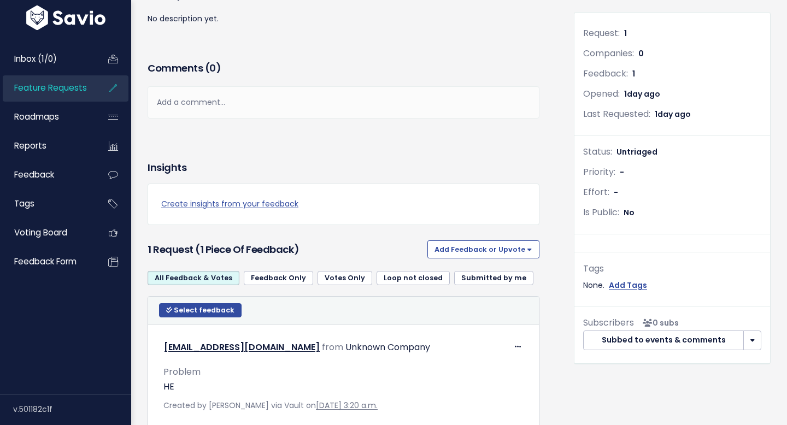
scroll to position [192, 0]
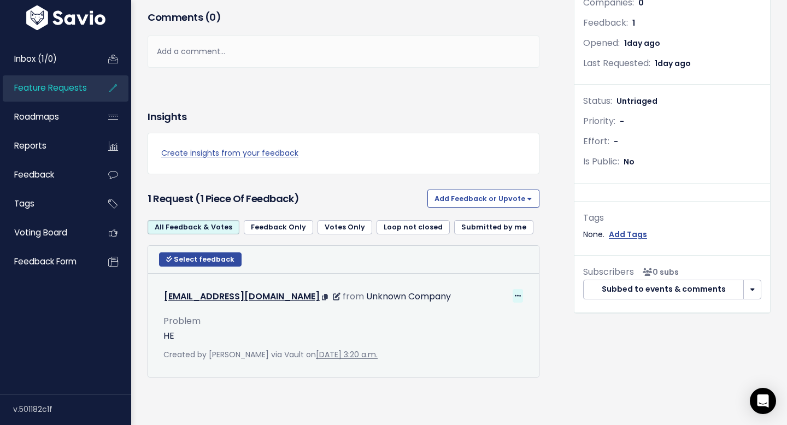
click at [520, 297] on icon at bounding box center [518, 296] width 6 height 7
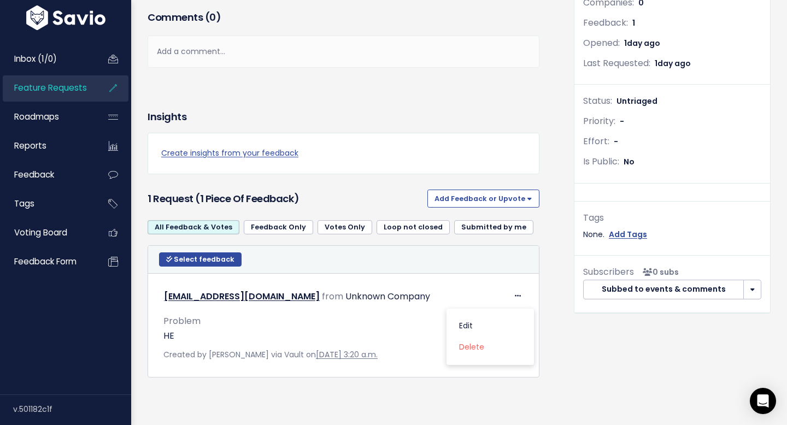
click at [589, 343] on div "Request: 1 Companies: 0 Feedback: 1 Opened: [DATE] Last Requested: [DATE] Statu…" at bounding box center [672, 163] width 213 height 458
click at [660, 294] on button "Subbed to events & comments" at bounding box center [663, 290] width 161 height 20
click at [650, 299] on button "Subbed to events & comments" at bounding box center [663, 290] width 161 height 20
click at [646, 294] on button "Subbed to events & comments" at bounding box center [663, 290] width 161 height 20
click at [751, 289] on button "button" at bounding box center [753, 290] width 18 height 20
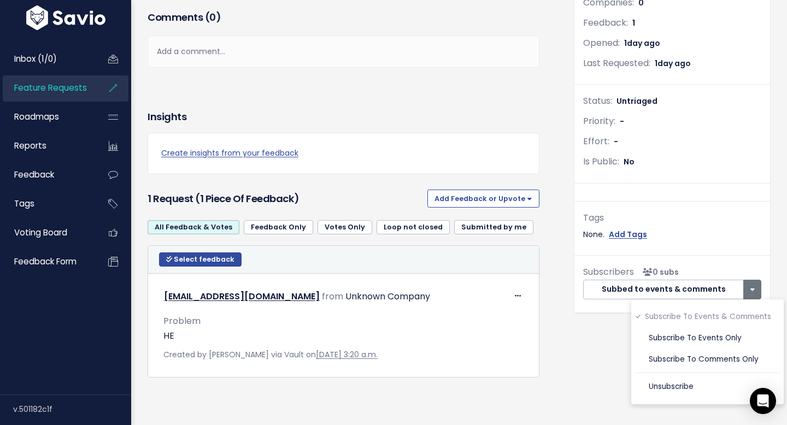
click at [582, 332] on div "Request: 1 Companies: 0 Feedback: 1 Opened: 1 day ago Last Requested: 1 day ago…" at bounding box center [672, 163] width 213 height 458
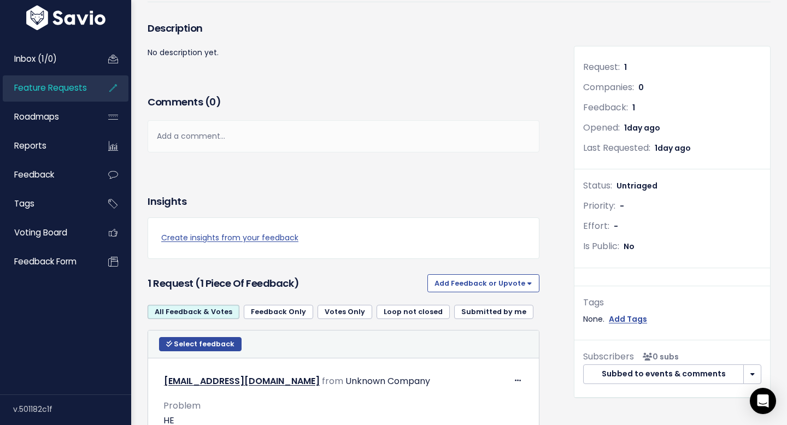
scroll to position [0, 0]
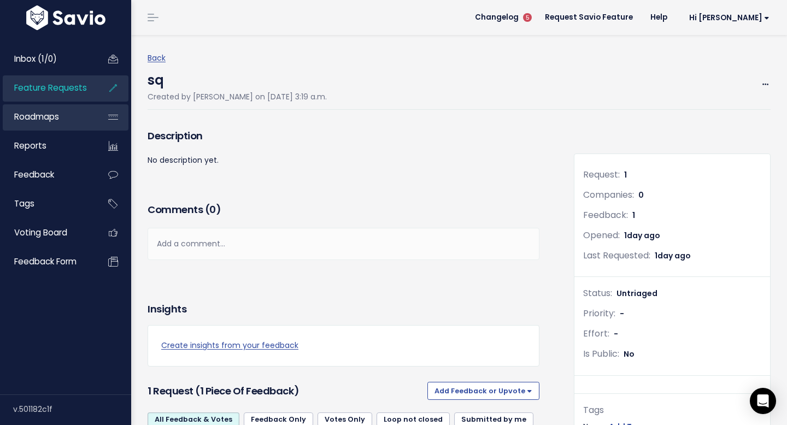
click at [47, 114] on span "Roadmaps" at bounding box center [36, 116] width 45 height 11
